Goal: Find specific page/section: Find specific page/section

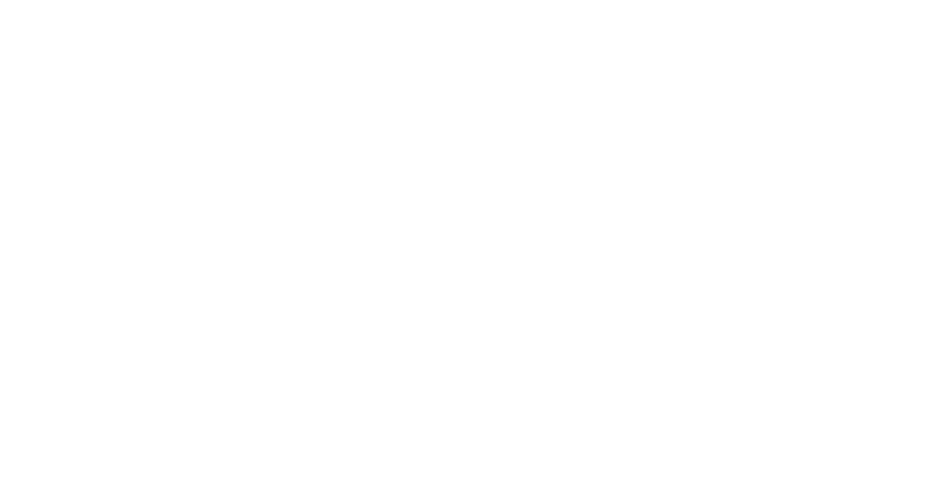
select select "Song"
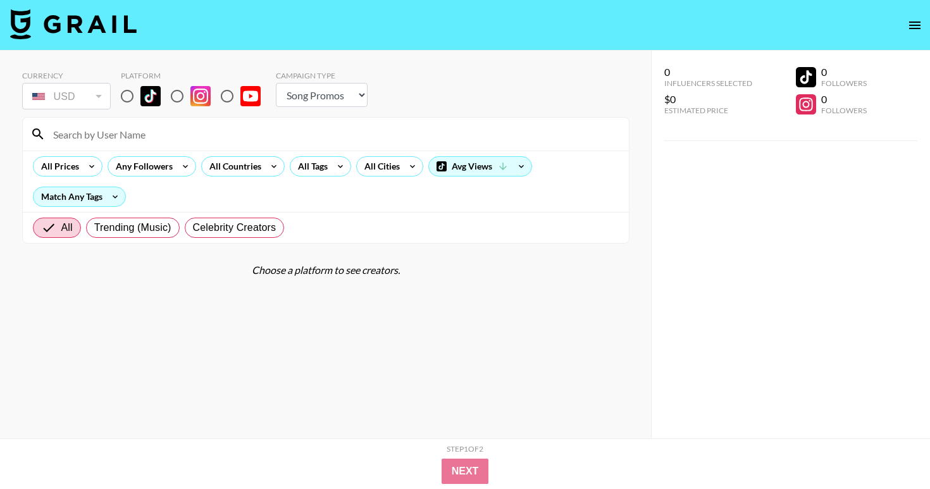
click at [145, 135] on input at bounding box center [333, 134] width 575 height 20
type input "jillsta"
click at [125, 100] on input "radio" at bounding box center [127, 96] width 27 height 27
radio input "true"
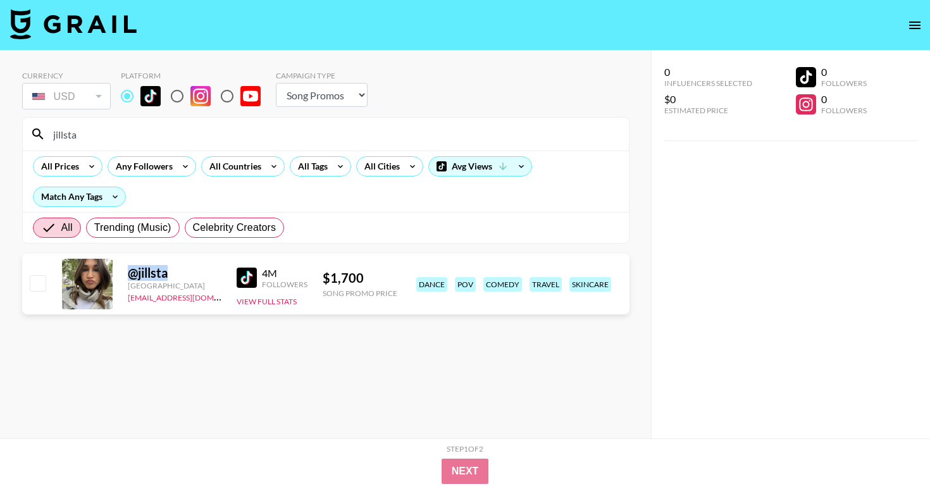
drag, startPoint x: 128, startPoint y: 275, endPoint x: 170, endPoint y: 276, distance: 42.4
click at [170, 276] on div "@ jillsta" at bounding box center [175, 273] width 94 height 16
copy div "@ jillsta"
click at [68, 286] on div at bounding box center [87, 284] width 51 height 51
click at [120, 281] on div "@ jillsta [GEOGRAPHIC_DATA] [EMAIL_ADDRESS][DOMAIN_NAME] 4M Followers View Full…" at bounding box center [325, 284] width 607 height 61
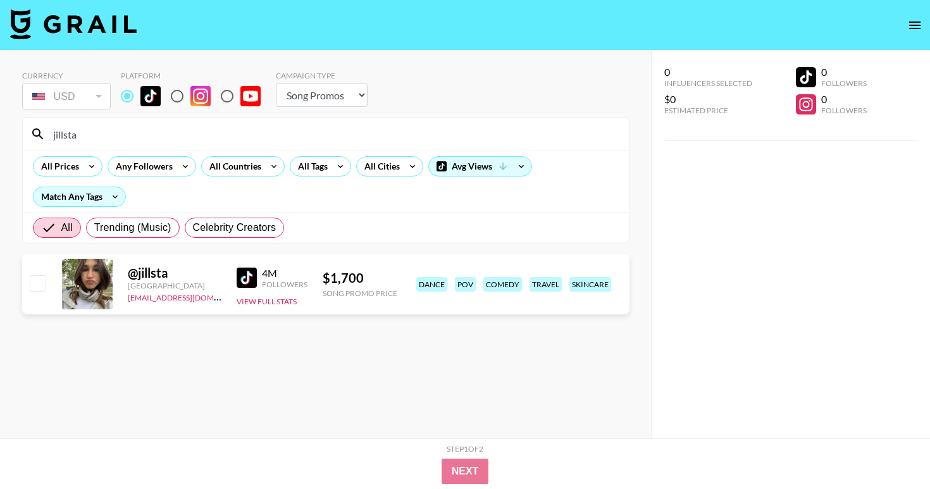
click at [95, 282] on div at bounding box center [87, 284] width 51 height 51
click at [247, 274] on img at bounding box center [246, 277] width 20 height 20
